Goal: Entertainment & Leisure: Consume media (video, audio)

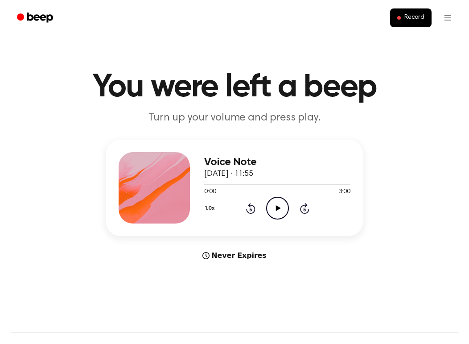
click at [264, 204] on div "1.0x Rewind 5 seconds Play Audio Skip 5 seconds" at bounding box center [277, 208] width 146 height 23
click at [275, 206] on icon "Play Audio" at bounding box center [277, 208] width 23 height 23
click at [262, 211] on div "1.0x Rewind 5 seconds Play Audio Skip 5 seconds" at bounding box center [277, 208] width 146 height 23
click at [267, 210] on circle at bounding box center [278, 208] width 22 height 22
click at [227, 182] on div at bounding box center [277, 183] width 146 height 7
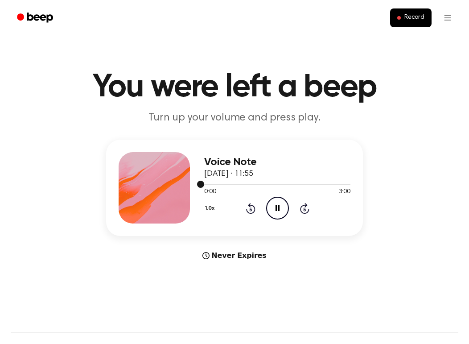
click at [246, 181] on div at bounding box center [277, 183] width 146 height 7
click at [294, 182] on div at bounding box center [277, 183] width 146 height 7
click at [277, 219] on circle at bounding box center [278, 208] width 22 height 22
click at [272, 209] on icon "Play Audio" at bounding box center [277, 208] width 23 height 23
click at [274, 213] on icon "Pause Audio" at bounding box center [277, 208] width 23 height 23
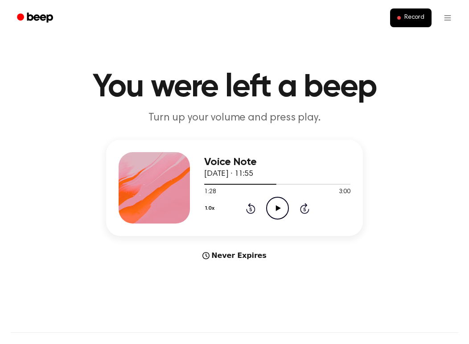
click at [274, 213] on icon "Play Audio" at bounding box center [277, 208] width 23 height 23
click at [276, 209] on icon at bounding box center [278, 208] width 4 height 6
click at [276, 209] on icon at bounding box center [278, 208] width 5 height 6
click at [273, 214] on icon "Play Audio" at bounding box center [277, 208] width 23 height 23
click at [284, 209] on icon "Pause Audio" at bounding box center [277, 208] width 23 height 23
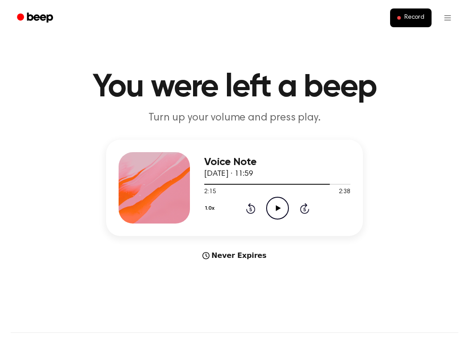
click at [284, 209] on icon "Play Audio" at bounding box center [277, 208] width 23 height 23
click at [286, 206] on icon "Pause Audio" at bounding box center [277, 208] width 23 height 23
click at [216, 188] on div "2:27 2:38" at bounding box center [277, 191] width 146 height 9
click at [216, 184] on div at bounding box center [277, 184] width 146 height 1
click at [280, 205] on icon "Play Audio" at bounding box center [277, 208] width 23 height 23
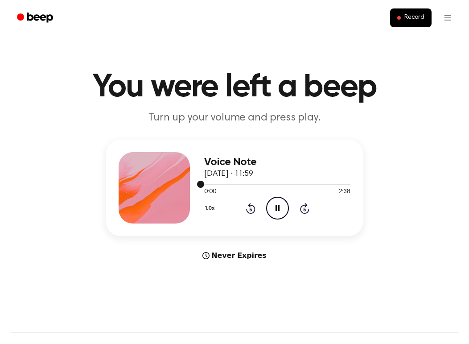
click at [224, 185] on div at bounding box center [277, 183] width 146 height 7
drag, startPoint x: 197, startPoint y: 186, endPoint x: 215, endPoint y: 185, distance: 17.8
click at [215, 186] on div at bounding box center [277, 183] width 146 height 7
click at [209, 222] on div "Voice Note 28 September 2025 · 11:59 0:00 2:38 Your browser does not support th…" at bounding box center [277, 187] width 146 height 71
click at [209, 216] on div "1.0x Rewind 5 seconds Pause Audio Skip 5 seconds" at bounding box center [277, 208] width 146 height 23
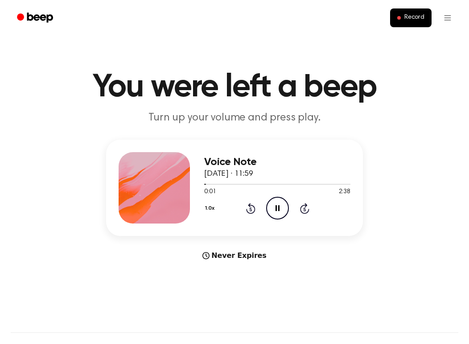
click at [302, 207] on icon "Skip 5 seconds" at bounding box center [305, 208] width 10 height 12
click at [275, 214] on icon "Pause Audio" at bounding box center [277, 208] width 23 height 23
click at [275, 214] on icon "Play Audio" at bounding box center [277, 208] width 23 height 23
click at [270, 207] on icon "Pause Audio" at bounding box center [277, 208] width 23 height 23
click at [270, 207] on icon "Play Audio" at bounding box center [277, 208] width 23 height 23
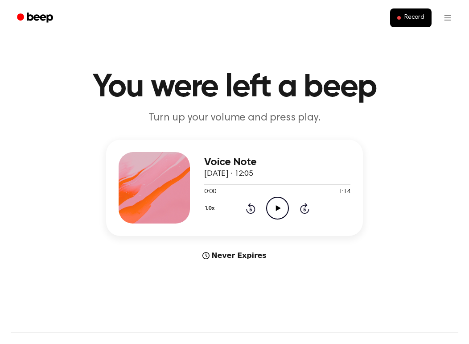
click at [269, 211] on icon "Play Audio" at bounding box center [277, 208] width 23 height 23
click at [271, 210] on icon "Pause Audio" at bounding box center [277, 208] width 23 height 23
